Goal: Information Seeking & Learning: Learn about a topic

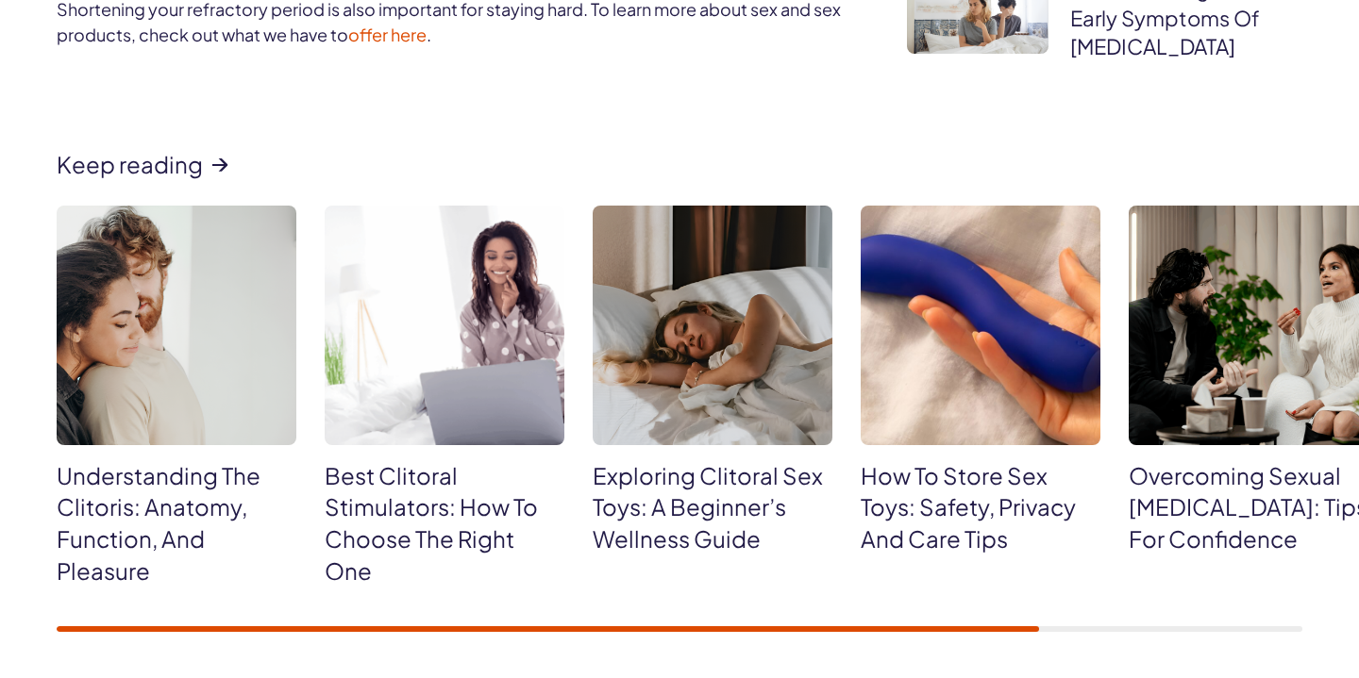
scroll to position [5699, 0]
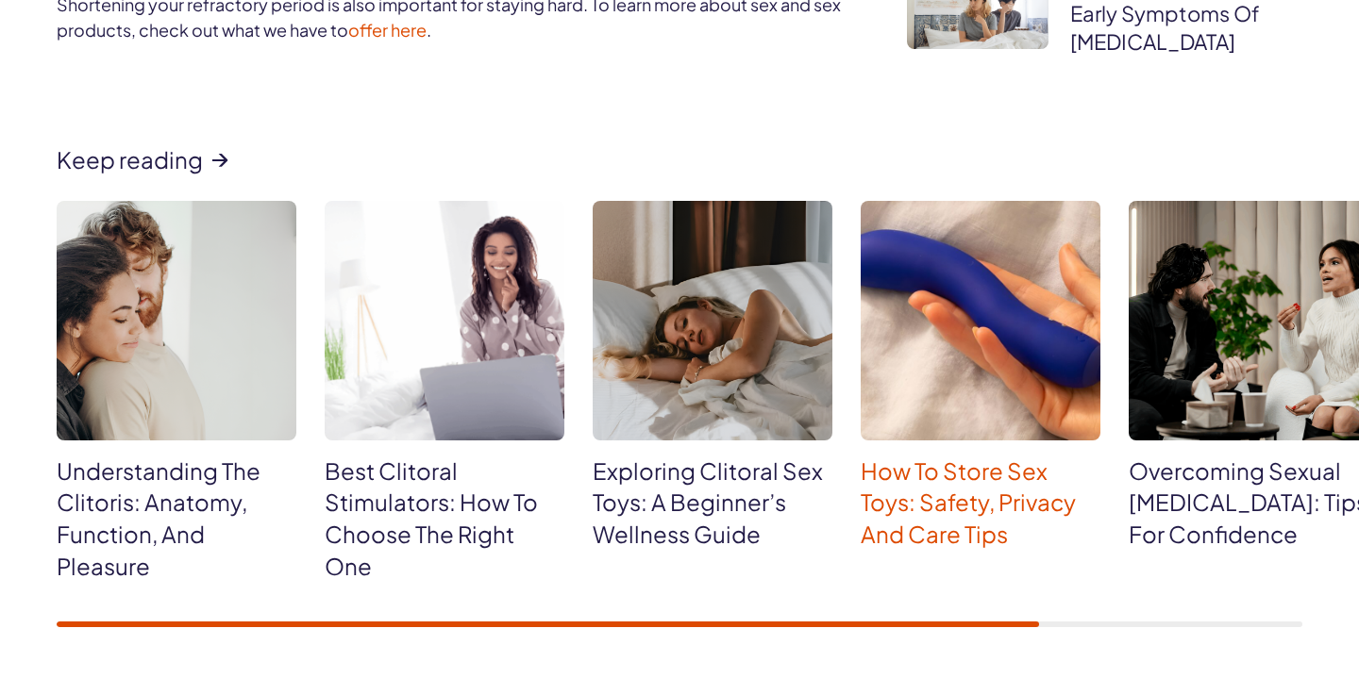
click at [944, 542] on link "How To Store Sex Toys: Safety, Privacy And Care Tips" at bounding box center [968, 503] width 215 height 92
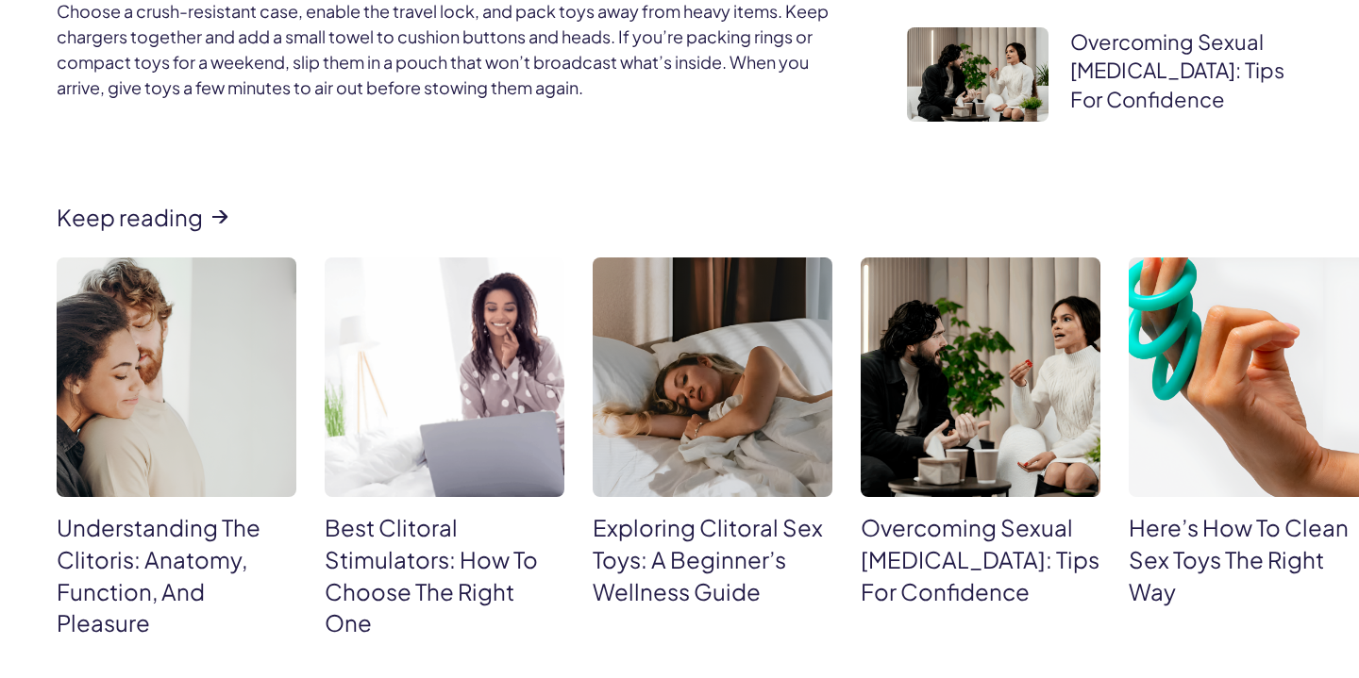
scroll to position [8217, 0]
